Goal: Navigation & Orientation: Find specific page/section

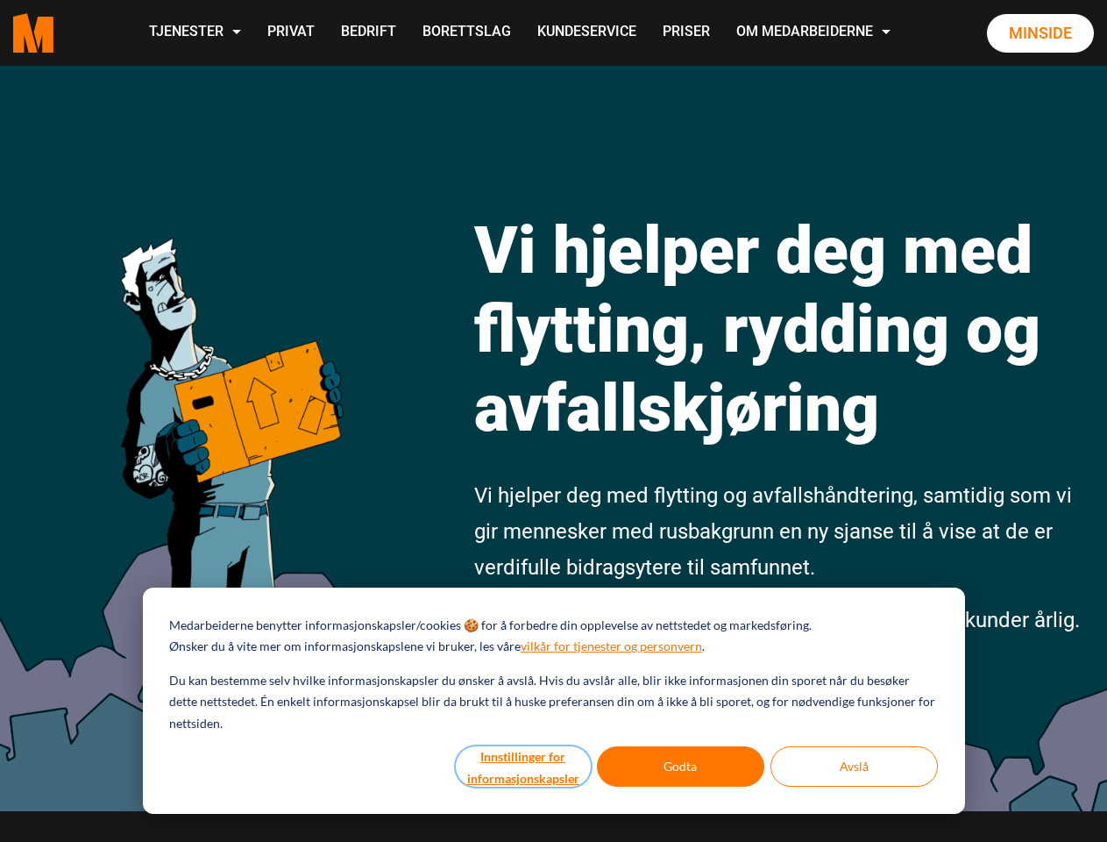
click at [524, 766] on button "Innstillinger for informasjonskapsler" at bounding box center [523, 766] width 135 height 40
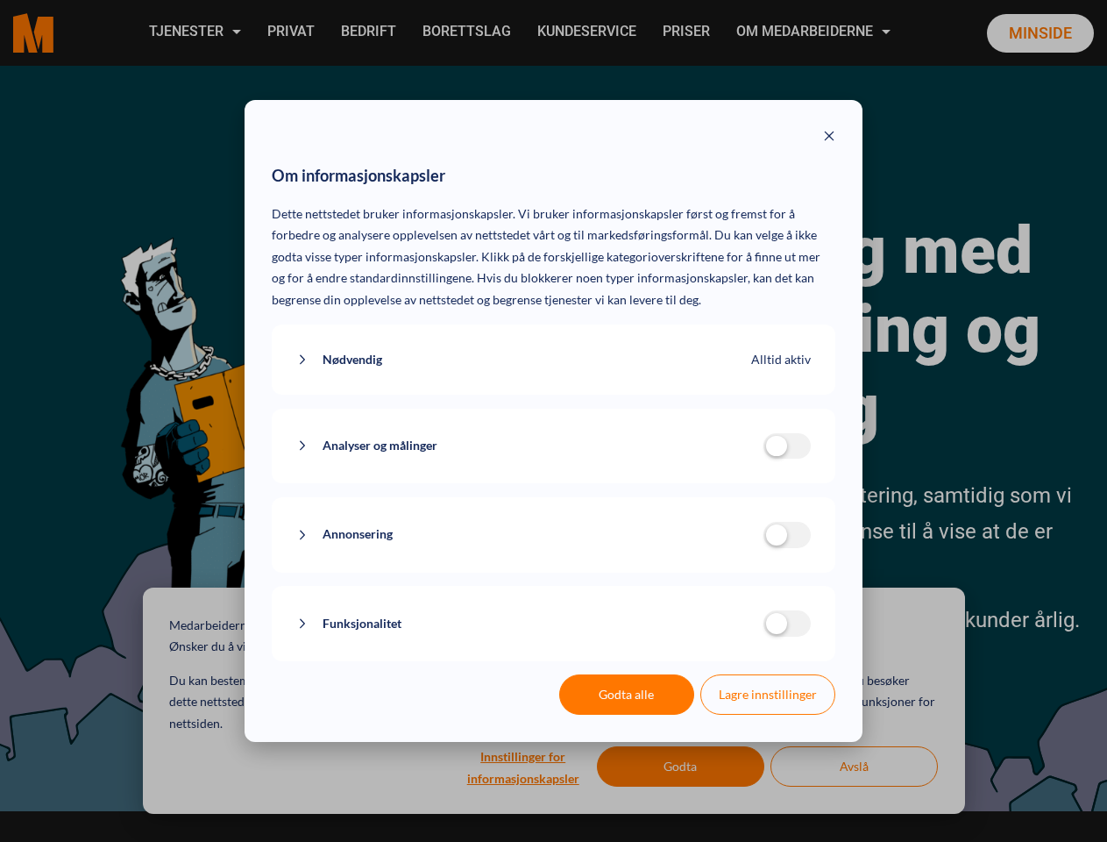
click at [681, 766] on div "Om informasjonskapsler Dette nettstedet bruker informasjonskapsler. Vi bruker i…" at bounding box center [553, 421] width 1107 height 842
click at [854, 766] on div "Om informasjonskapsler Dette nettstedet bruker informasjonskapsler. Vi bruker i…" at bounding box center [553, 421] width 1107 height 842
click at [194, 32] on div "Om informasjonskapsler Dette nettstedet bruker informasjonskapsler. Vi bruker i…" at bounding box center [553, 421] width 1107 height 842
click at [815, 32] on div "Om informasjonskapsler Dette nettstedet bruker informasjonskapsler. Vi bruker i…" at bounding box center [553, 421] width 1107 height 842
